Goal: Task Accomplishment & Management: Use online tool/utility

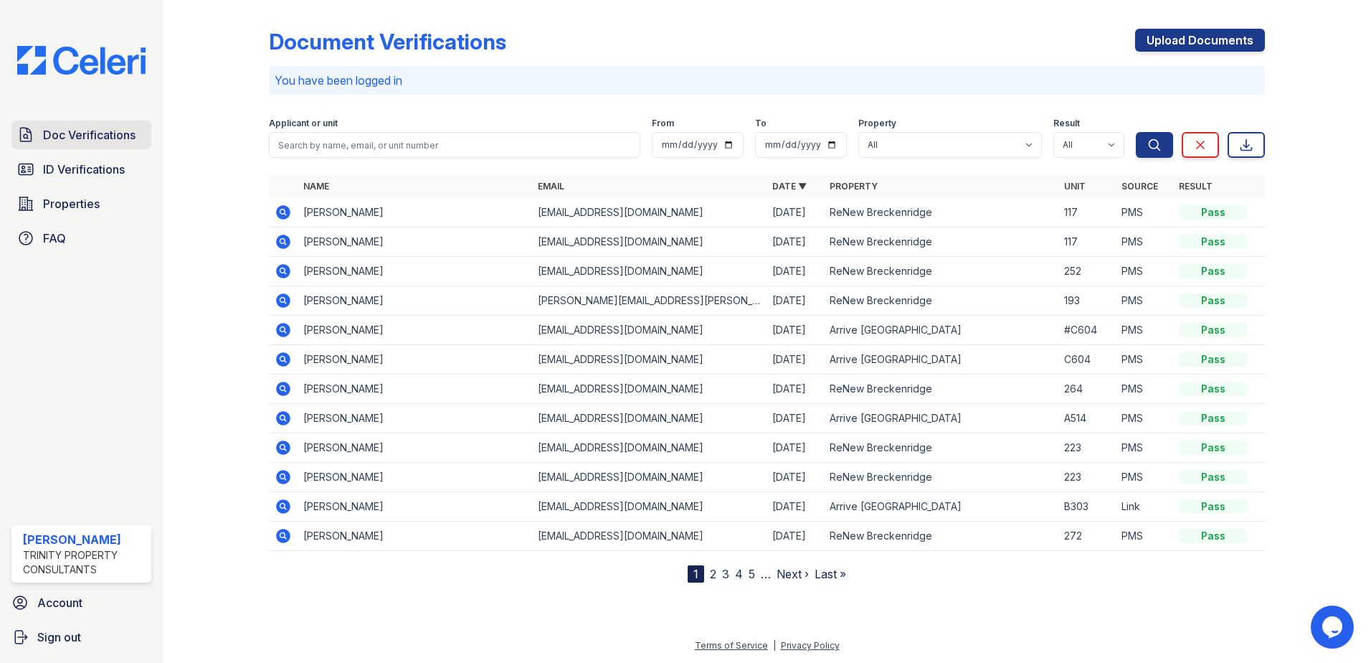
click at [87, 134] on span "Doc Verifications" at bounding box center [89, 134] width 92 height 17
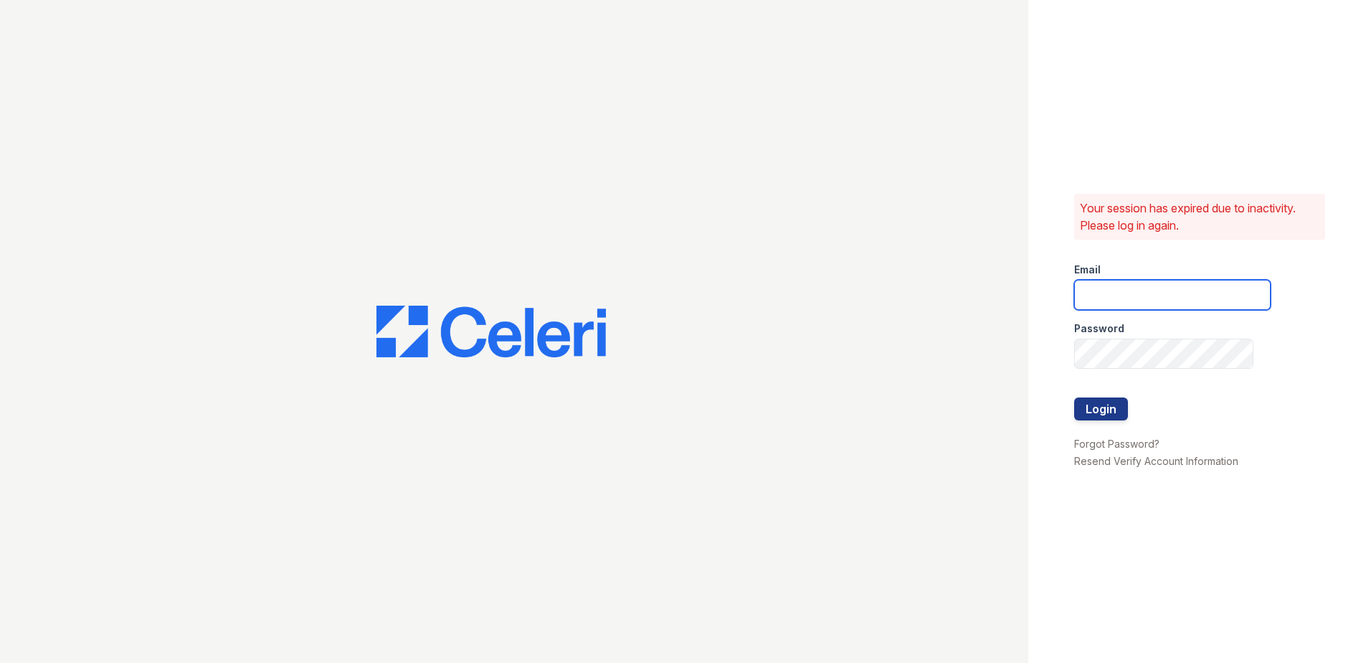
type input "[PERSON_NAME][EMAIL_ADDRESS][PERSON_NAME][DOMAIN_NAME]"
click at [1114, 405] on button "Login" at bounding box center [1101, 408] width 54 height 23
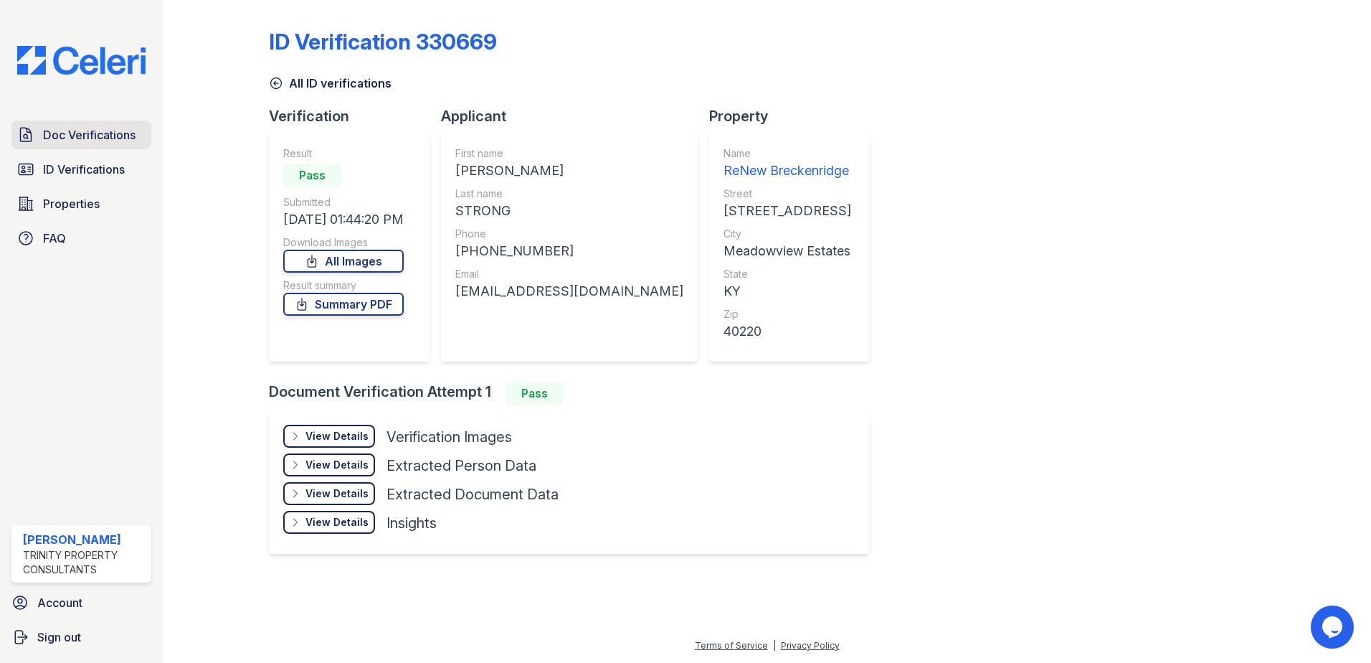
click at [49, 141] on span "Doc Verifications" at bounding box center [89, 134] width 92 height 17
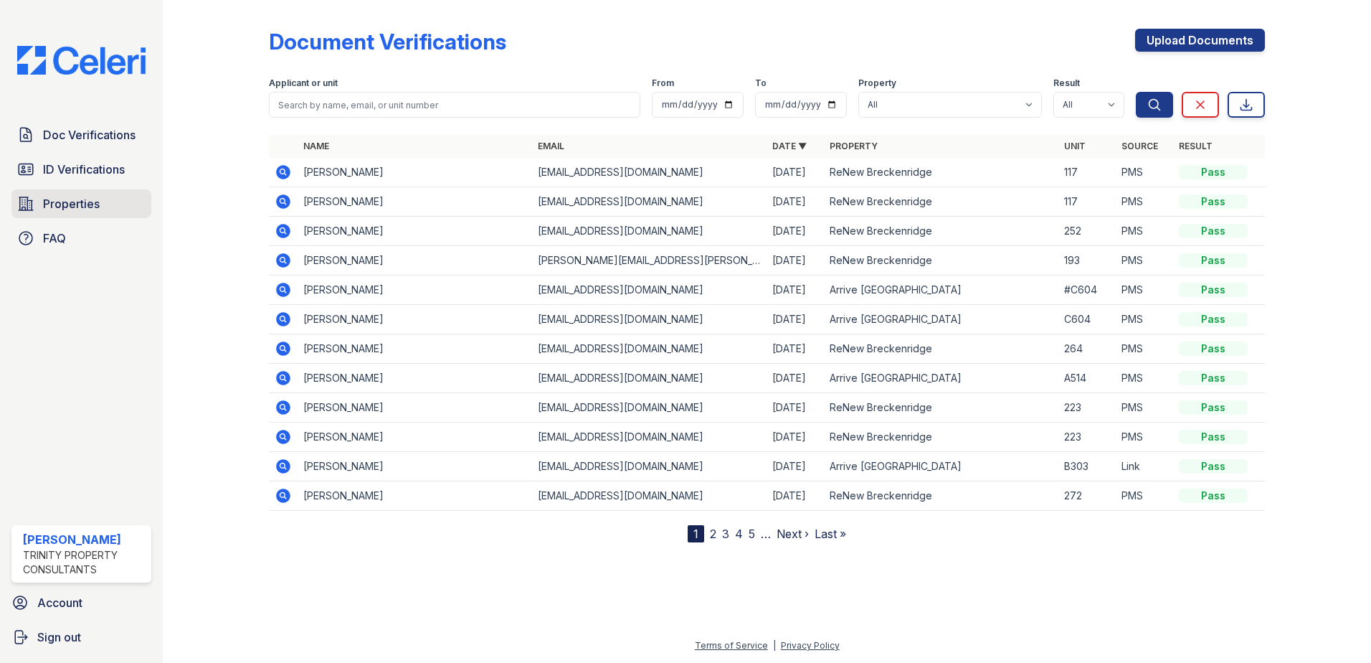
click at [83, 207] on span "Properties" at bounding box center [71, 203] width 57 height 17
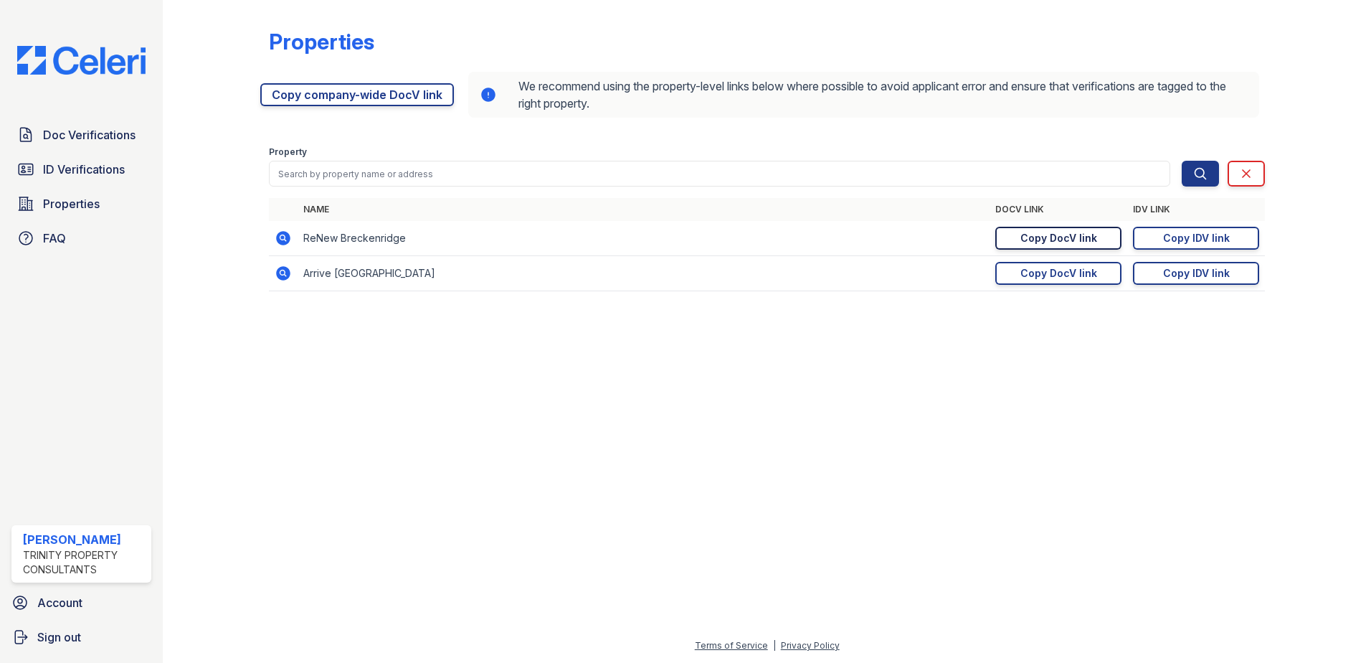
click at [1086, 242] on div "Copy DocV link" at bounding box center [1058, 238] width 77 height 14
